Goal: Find specific page/section: Find specific page/section

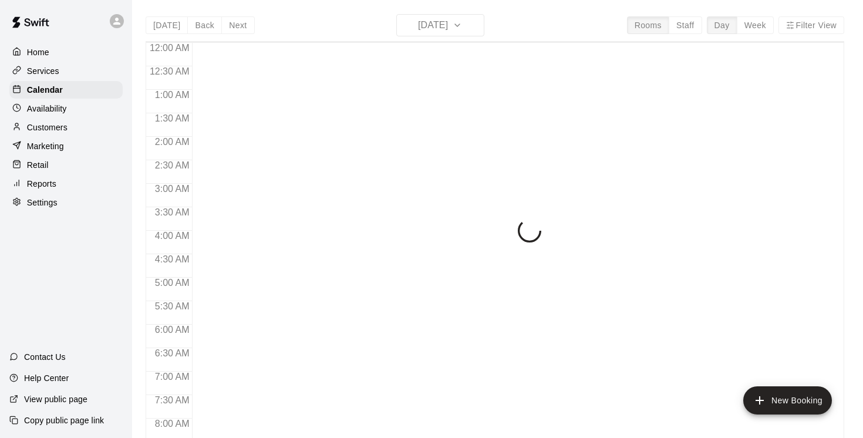
scroll to position [719, 0]
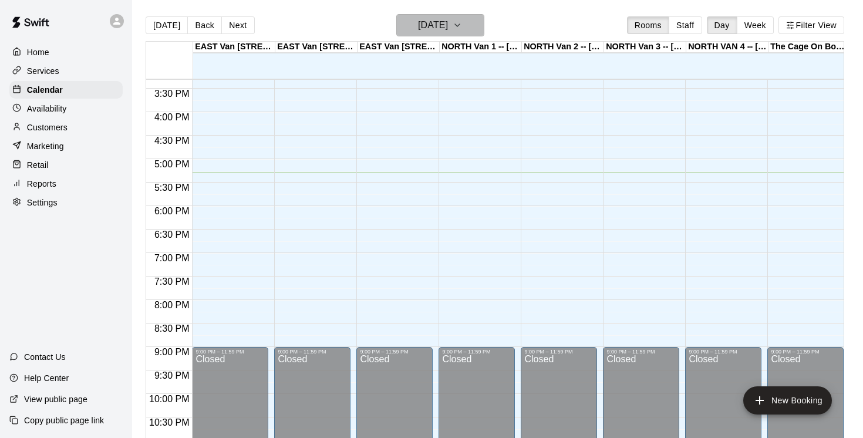
click at [462, 24] on icon "button" at bounding box center [457, 25] width 9 height 14
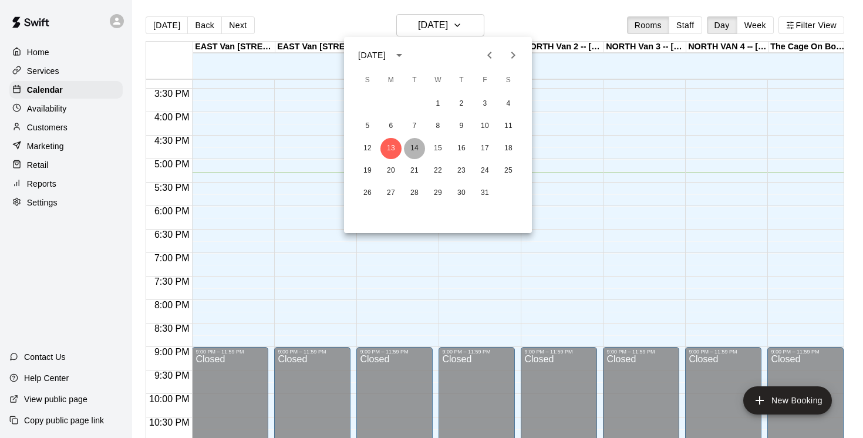
click at [413, 148] on button "14" at bounding box center [414, 148] width 21 height 21
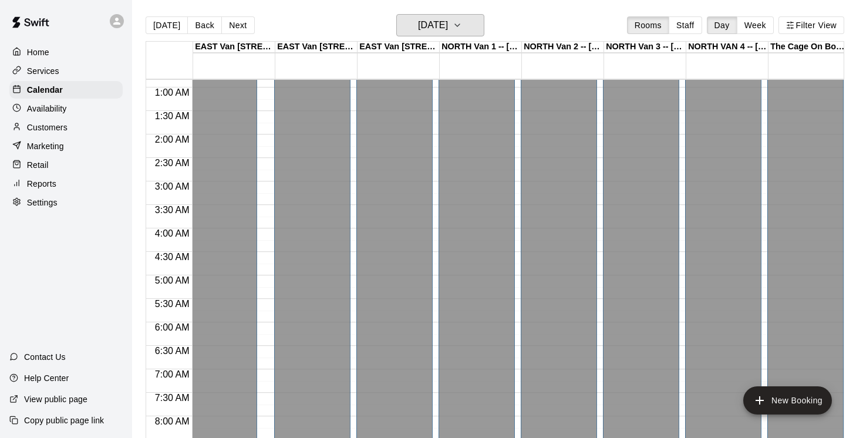
scroll to position [31, 0]
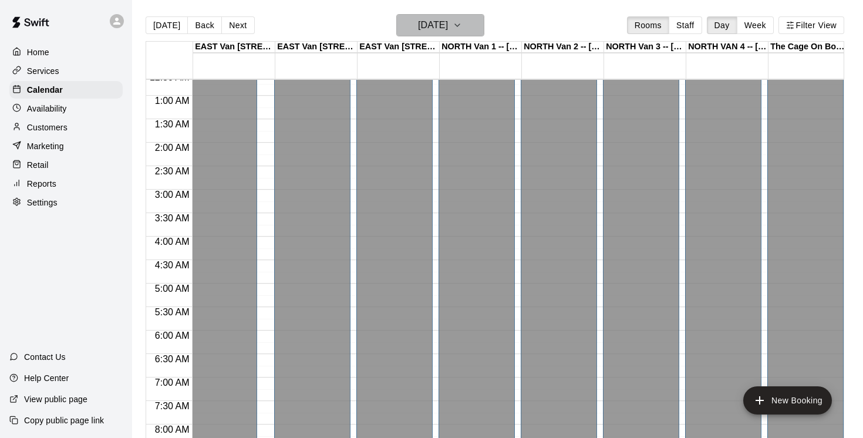
click at [462, 27] on icon "button" at bounding box center [457, 25] width 9 height 14
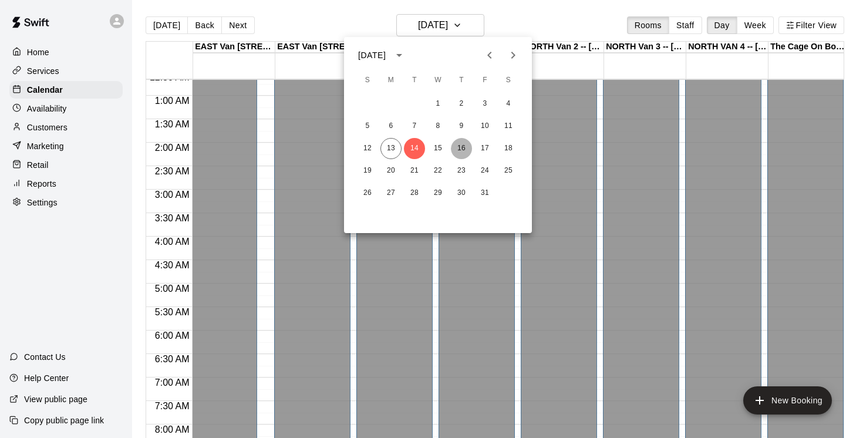
click at [465, 148] on button "16" at bounding box center [461, 148] width 21 height 21
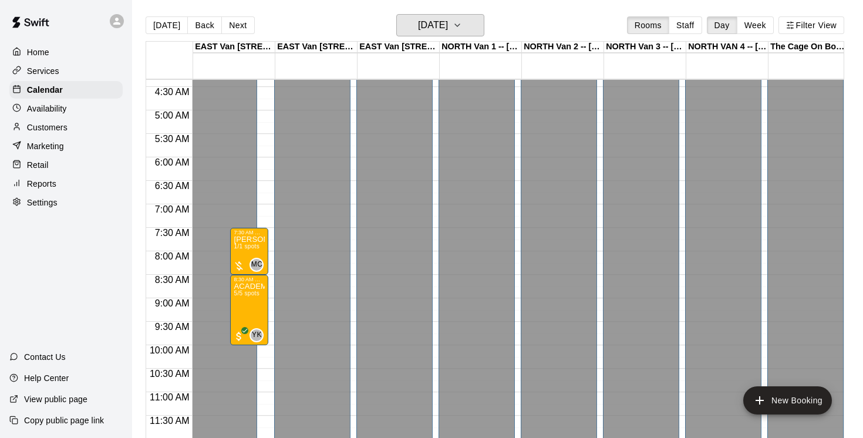
scroll to position [204, 0]
click at [50, 93] on p "Calendar" at bounding box center [45, 90] width 36 height 12
click at [57, 73] on p "Services" at bounding box center [43, 71] width 32 height 12
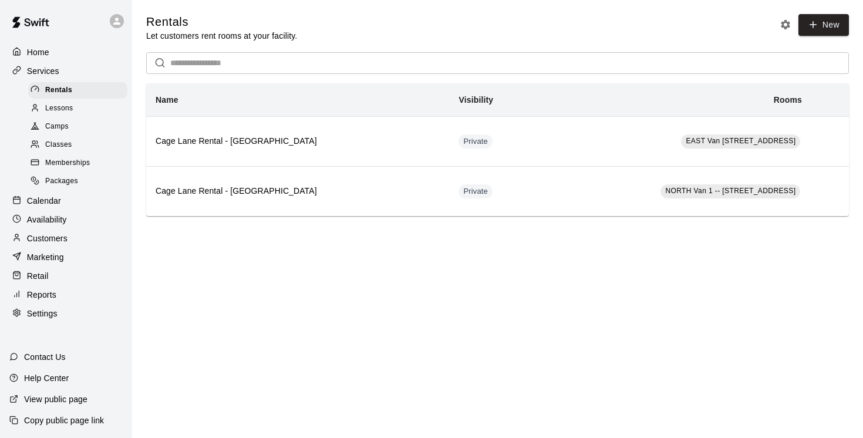
click at [62, 124] on span "Camps" at bounding box center [56, 127] width 23 height 12
